Goal: Task Accomplishment & Management: Use online tool/utility

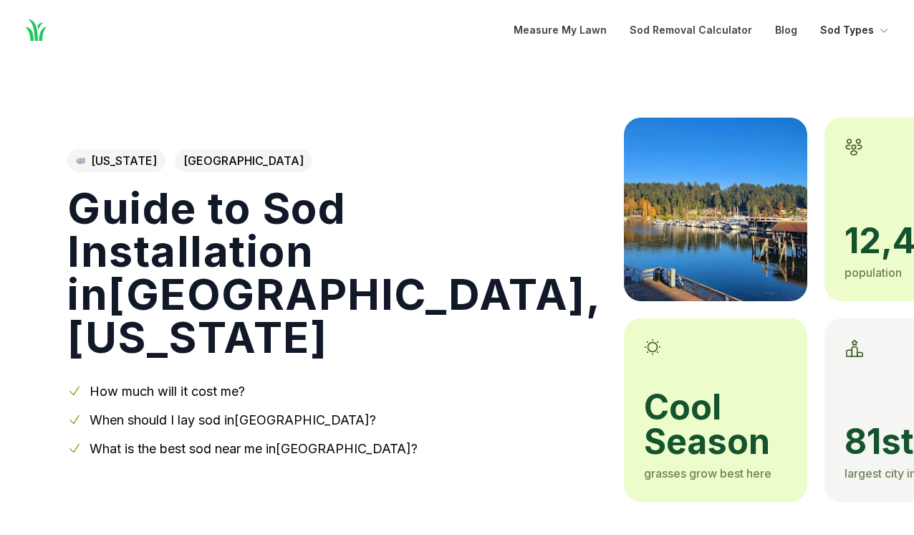
click at [888, 34] on icon "Global" at bounding box center [884, 30] width 14 height 14
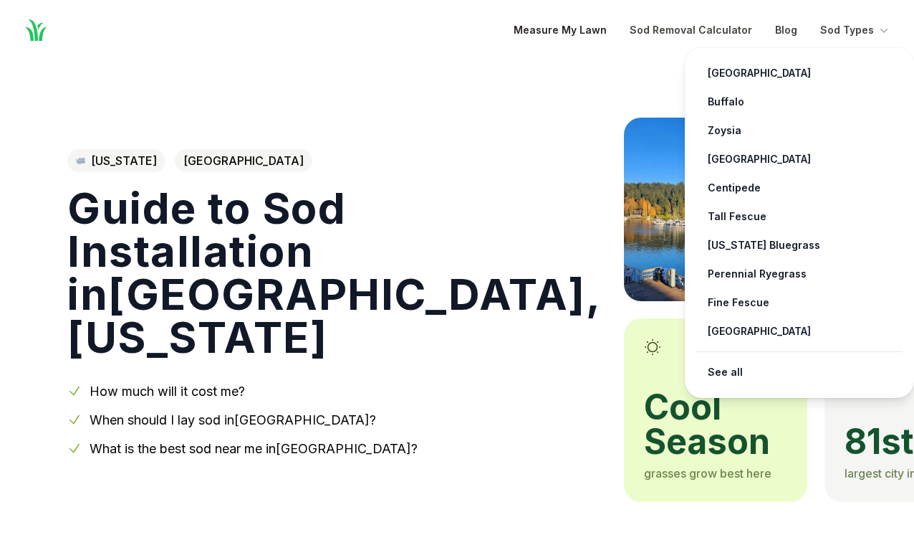
click at [560, 32] on link "Measure My Lawn" at bounding box center [560, 29] width 93 height 17
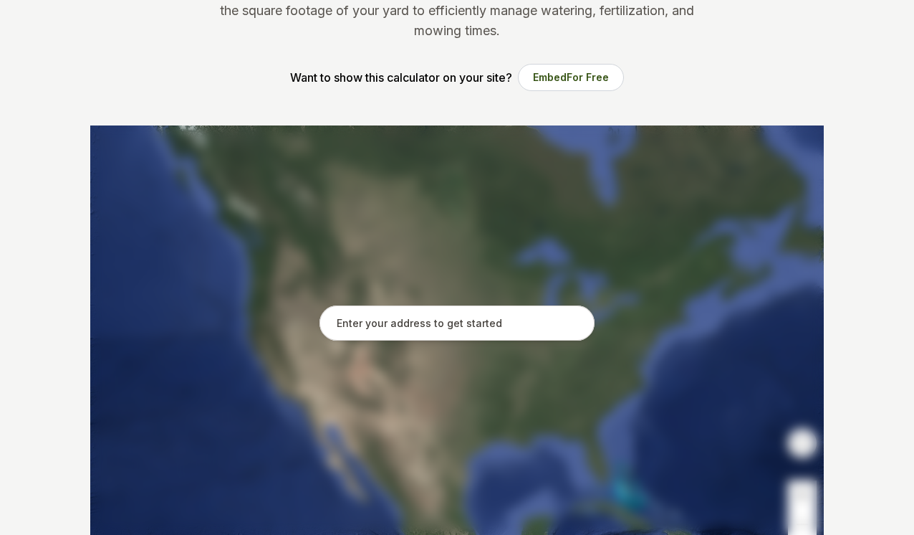
scroll to position [191, 0]
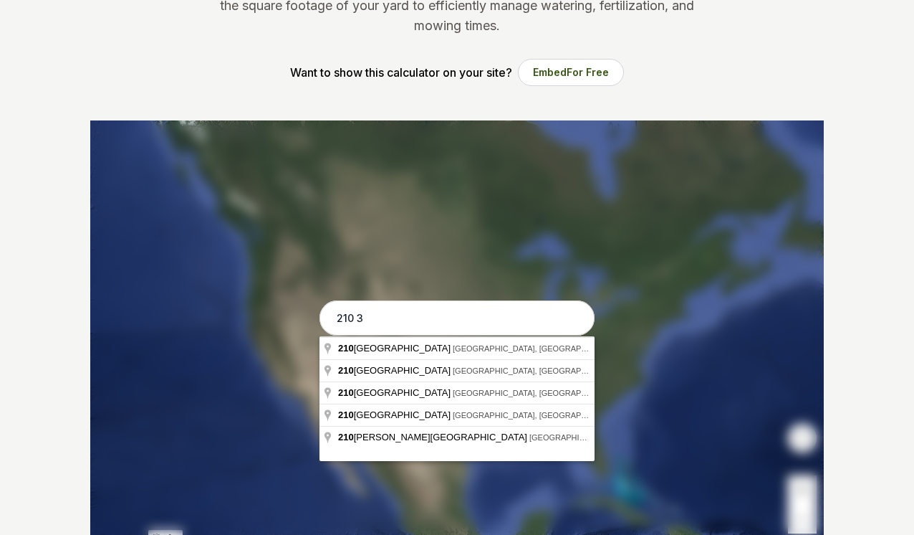
type input "210 35"
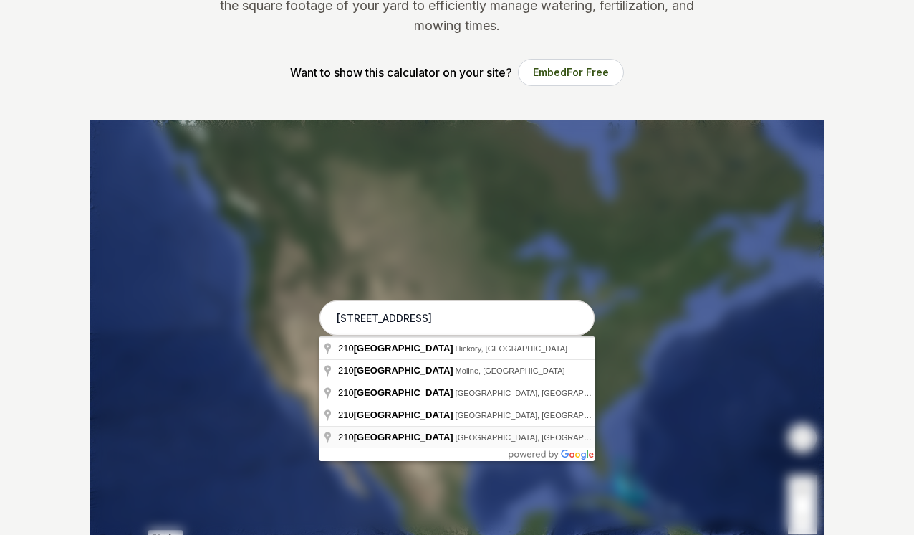
type input "[STREET_ADDRESS]"
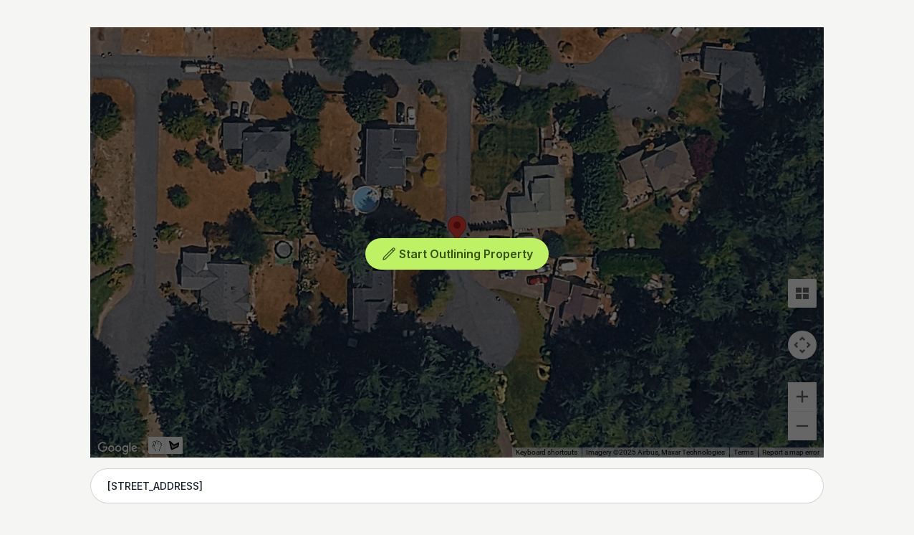
scroll to position [284, 0]
click at [514, 249] on span "Start Outlining Property" at bounding box center [466, 254] width 134 height 14
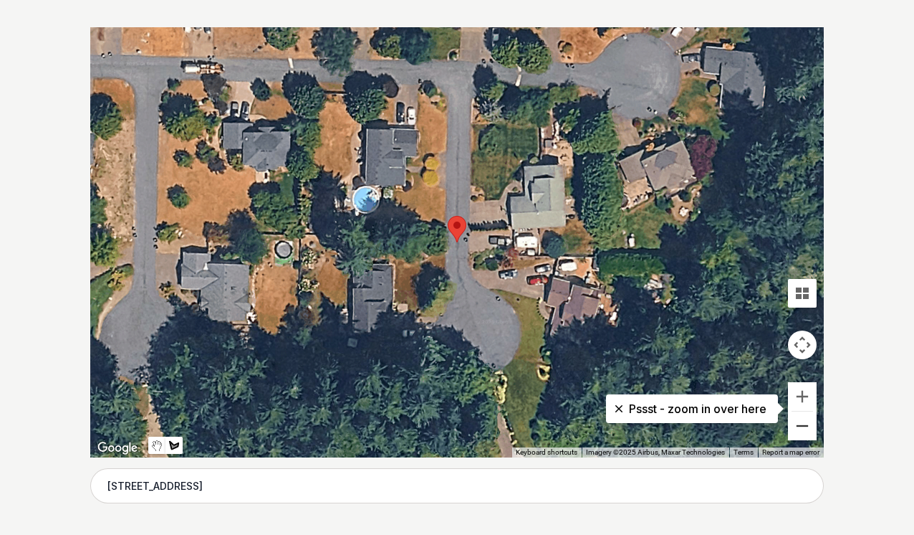
click at [801, 421] on button "Zoom out" at bounding box center [802, 425] width 29 height 29
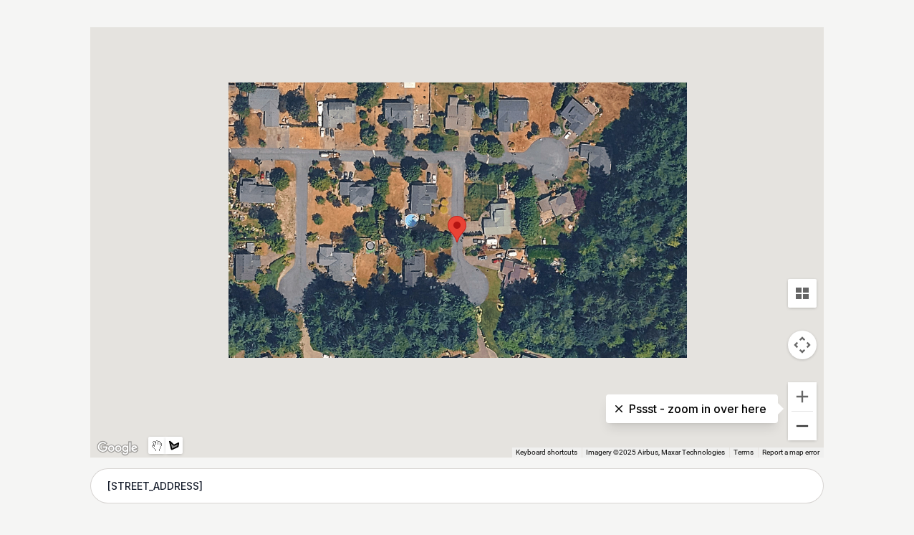
click at [801, 421] on button "Zoom out" at bounding box center [802, 425] width 29 height 29
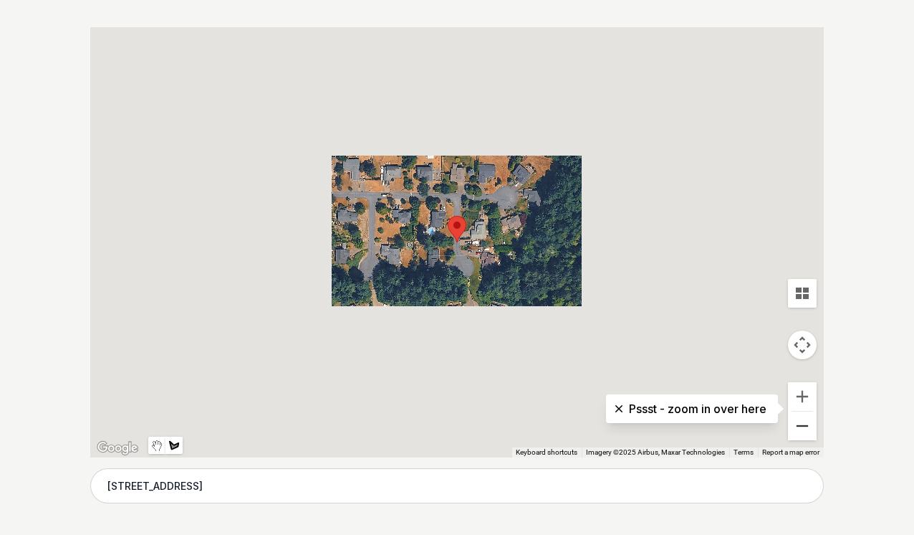
click at [801, 421] on button "Zoom out" at bounding box center [802, 425] width 29 height 29
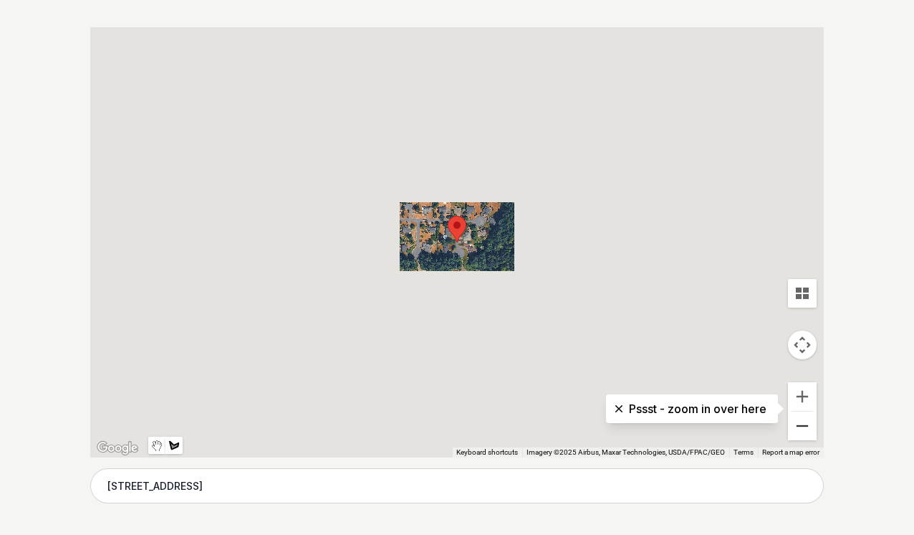
click at [801, 421] on button "Zoom out" at bounding box center [802, 425] width 29 height 29
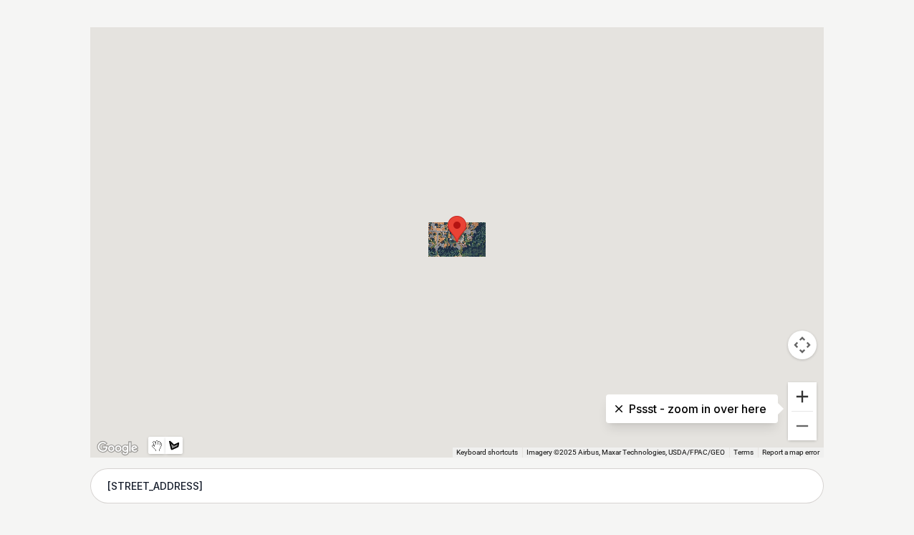
click at [803, 393] on button "Zoom in" at bounding box center [802, 396] width 29 height 29
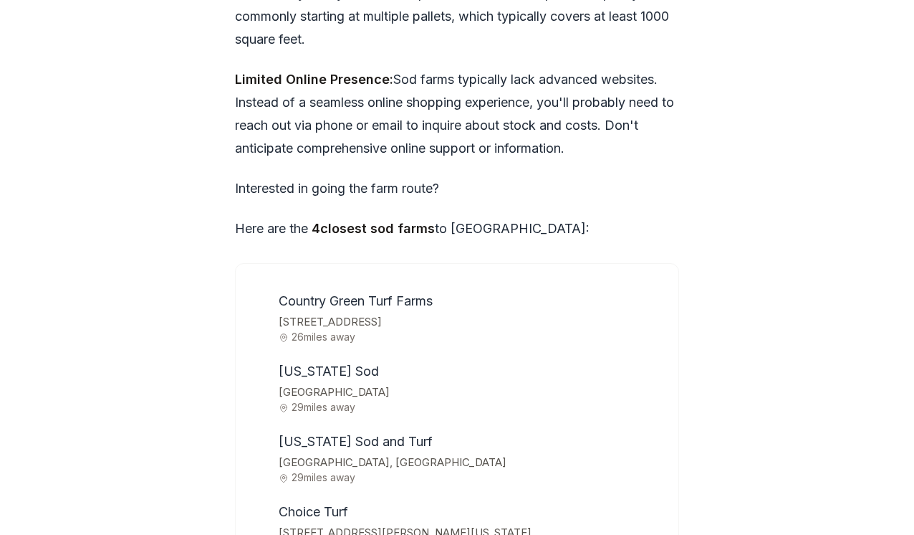
scroll to position [4439, 0]
